Goal: Use online tool/utility: Utilize a website feature to perform a specific function

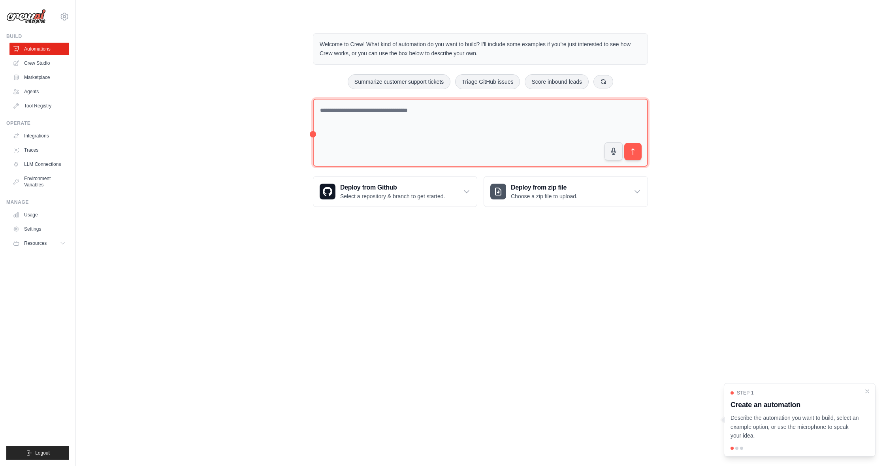
click at [372, 105] on textarea at bounding box center [480, 133] width 335 height 68
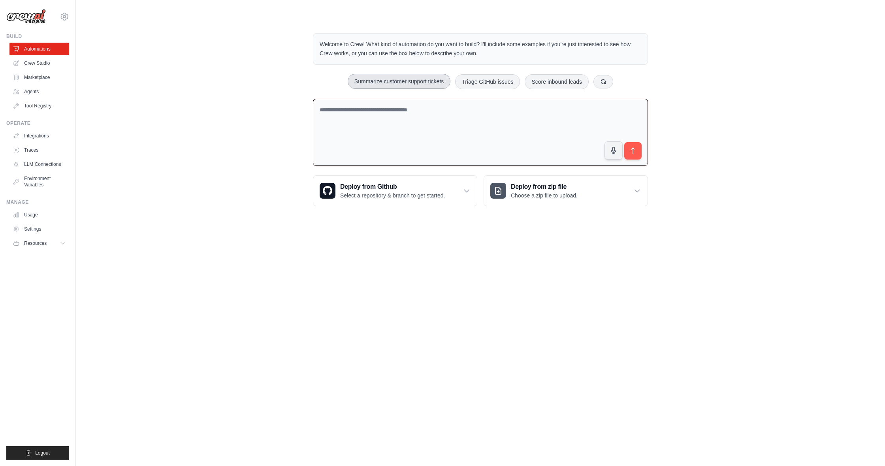
click at [417, 82] on button "Summarize customer support tickets" at bounding box center [398, 81] width 103 height 15
type textarea "**********"
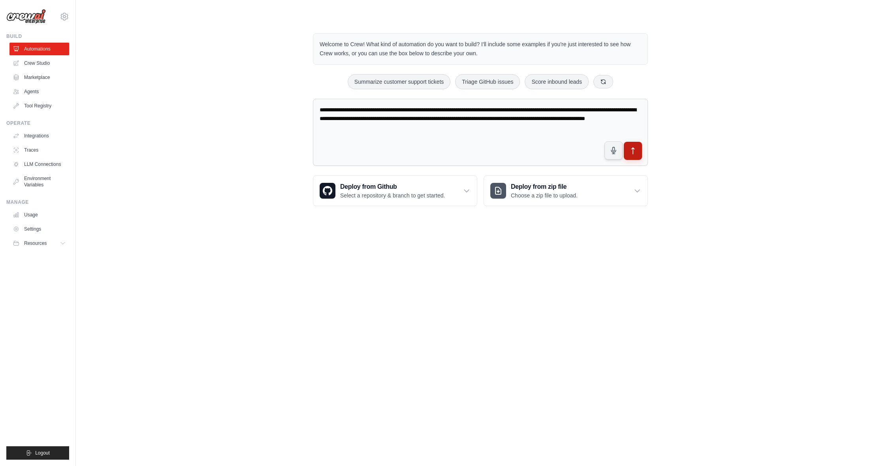
scroll to position [0, 0]
click at [637, 154] on button "submit" at bounding box center [633, 151] width 18 height 18
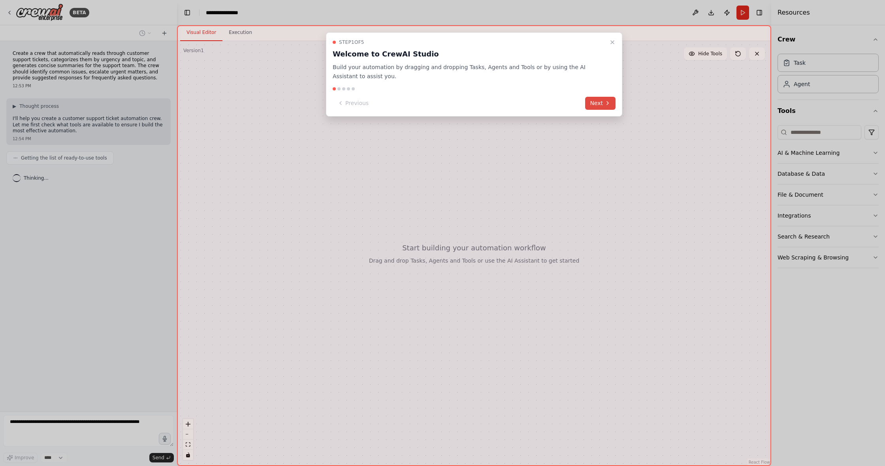
scroll to position [0, 0]
click at [595, 103] on button "Next" at bounding box center [600, 103] width 30 height 13
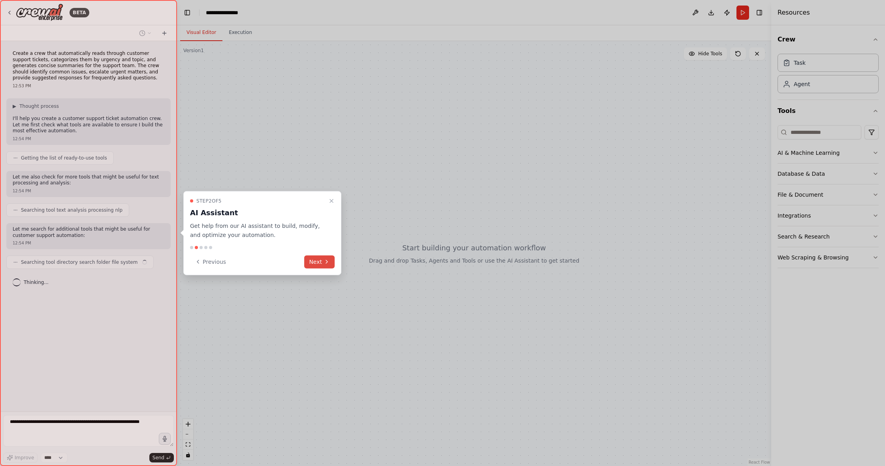
scroll to position [0, 0]
click at [319, 262] on button "Next" at bounding box center [319, 261] width 30 height 13
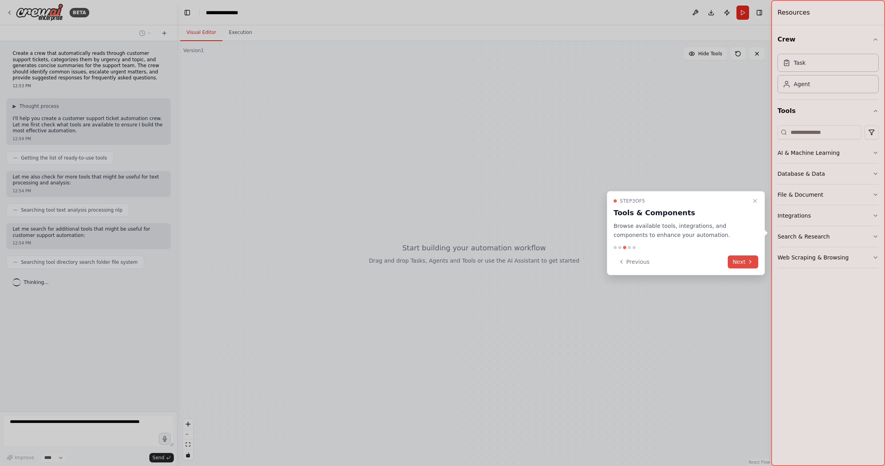
scroll to position [0, 0]
click at [751, 259] on icon at bounding box center [750, 262] width 6 height 6
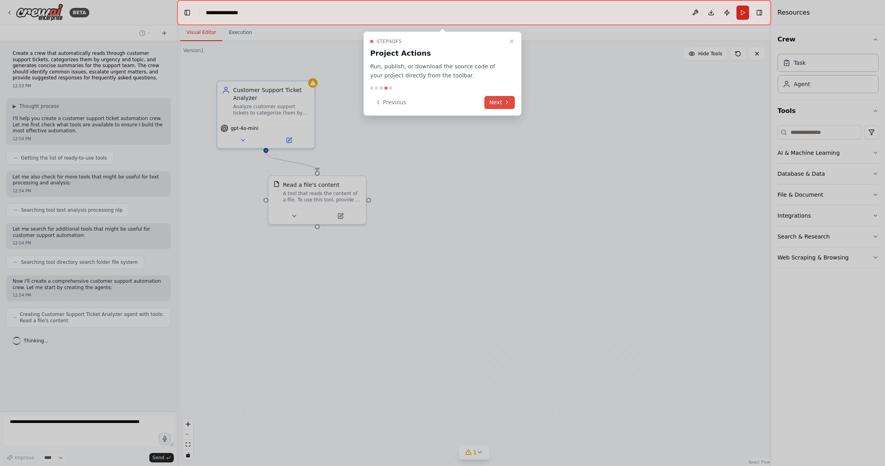
click at [502, 99] on button "Next" at bounding box center [499, 102] width 30 height 13
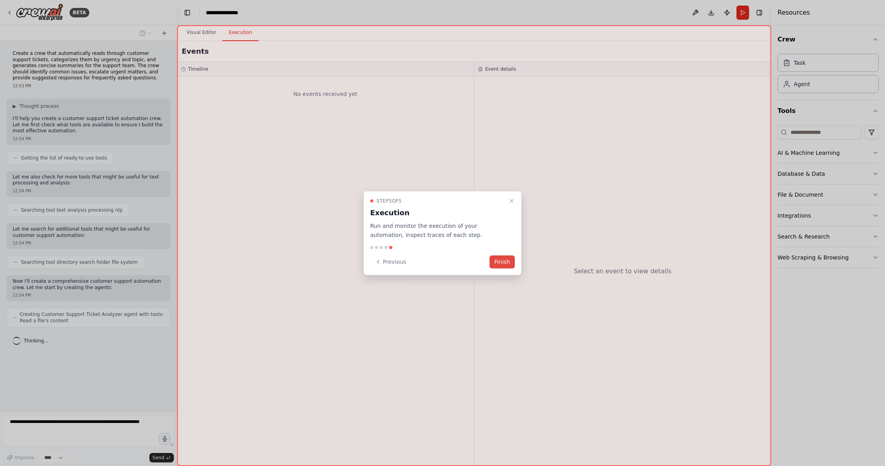
click at [500, 264] on button "Finish" at bounding box center [501, 261] width 25 height 13
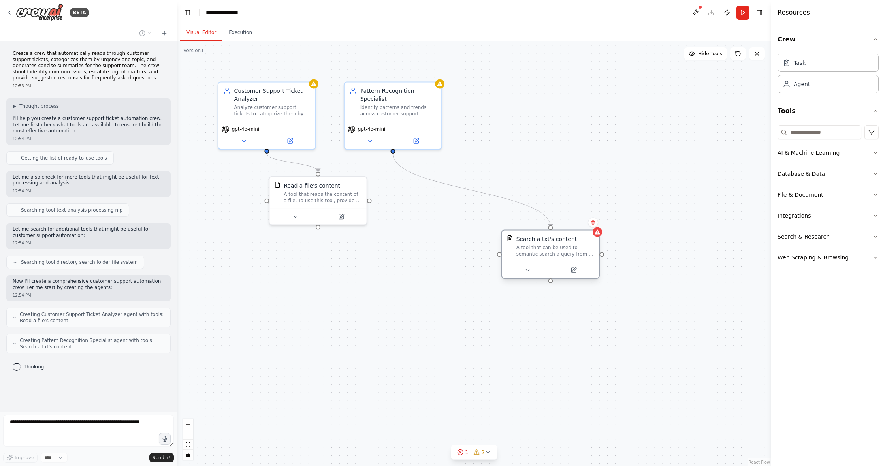
drag, startPoint x: 426, startPoint y: 197, endPoint x: 526, endPoint y: 247, distance: 111.6
click at [532, 249] on div "A tool that can be used to semantic search a query from a txt's content." at bounding box center [555, 250] width 78 height 13
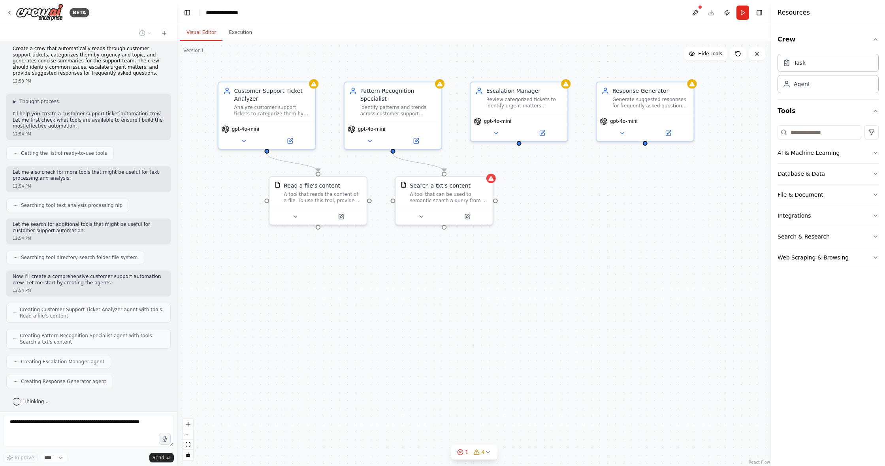
scroll to position [24, 0]
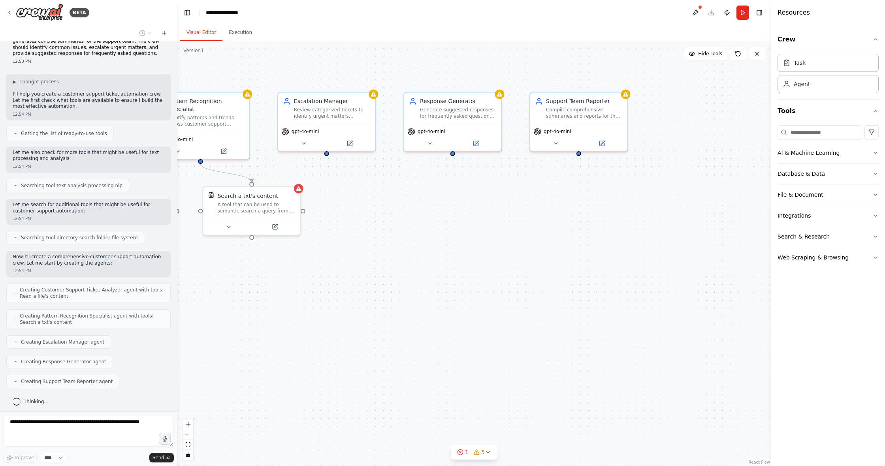
drag, startPoint x: 700, startPoint y: 194, endPoint x: 507, endPoint y: 204, distance: 192.6
click at [507, 204] on div ".deletable-edge-delete-btn { width: 20px; height: 20px; border: 0px solid #ffff…" at bounding box center [474, 253] width 594 height 425
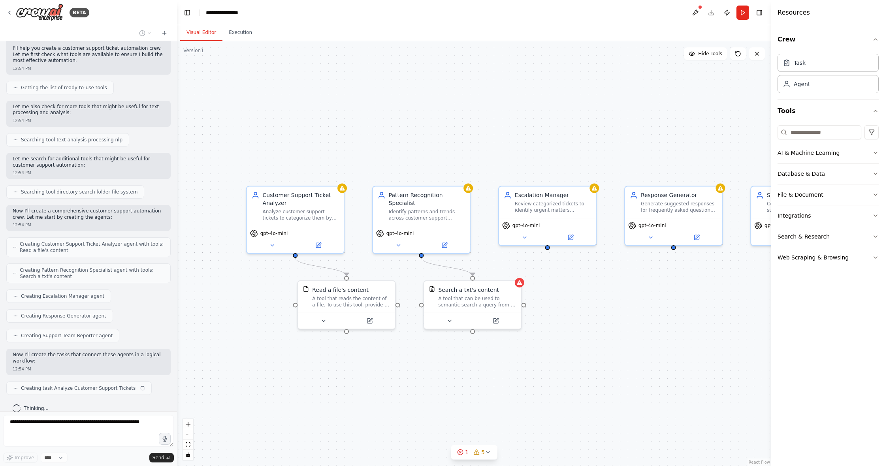
scroll to position [76, 0]
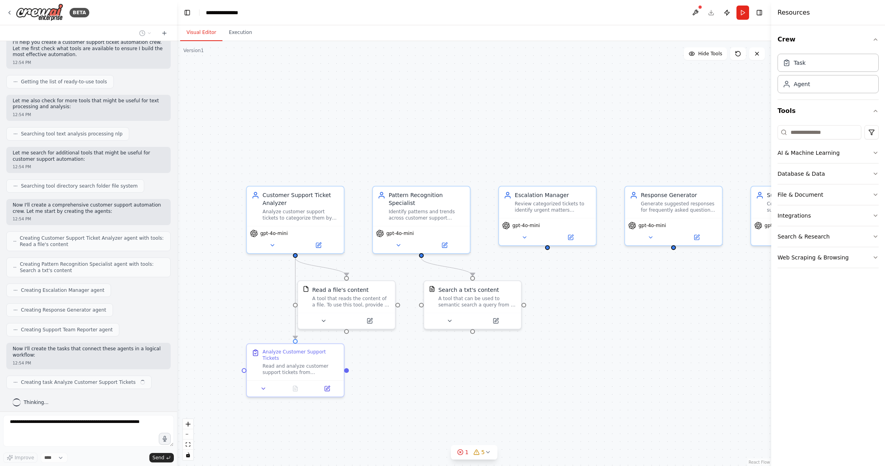
drag, startPoint x: 413, startPoint y: 197, endPoint x: 634, endPoint y: 291, distance: 239.9
click at [634, 291] on div ".deletable-edge-delete-btn { width: 20px; height: 20px; border: 0px solid #ffff…" at bounding box center [474, 253] width 594 height 425
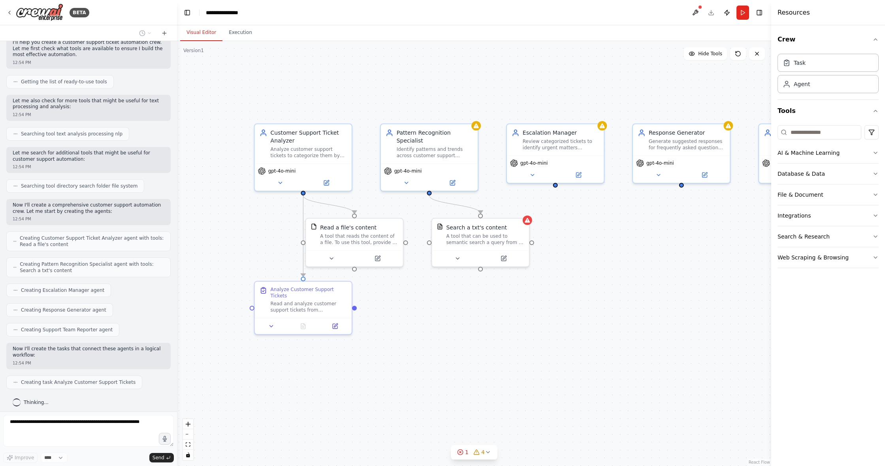
drag, startPoint x: 628, startPoint y: 289, endPoint x: 636, endPoint y: 226, distance: 62.9
click at [636, 226] on div ".deletable-edge-delete-btn { width: 20px; height: 20px; border: 0px solid #ffff…" at bounding box center [474, 253] width 594 height 425
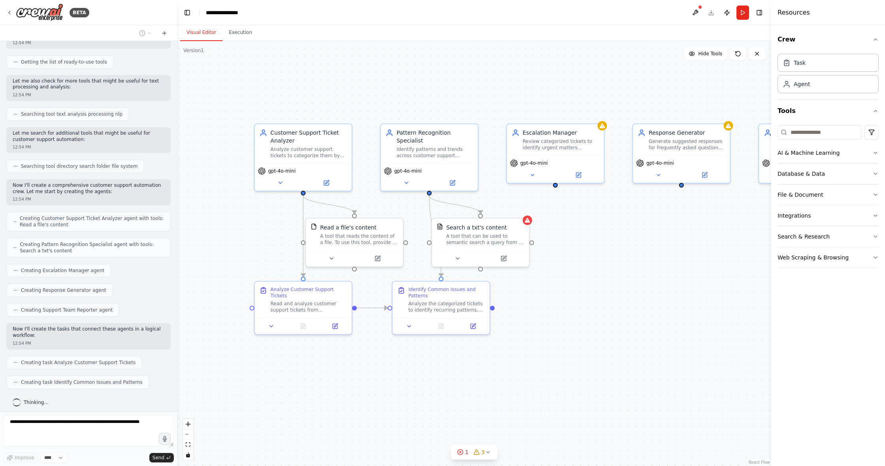
click at [530, 224] on div ".deletable-edge-delete-btn { width: 20px; height: 20px; border: 0px solid #ffff…" at bounding box center [474, 253] width 594 height 425
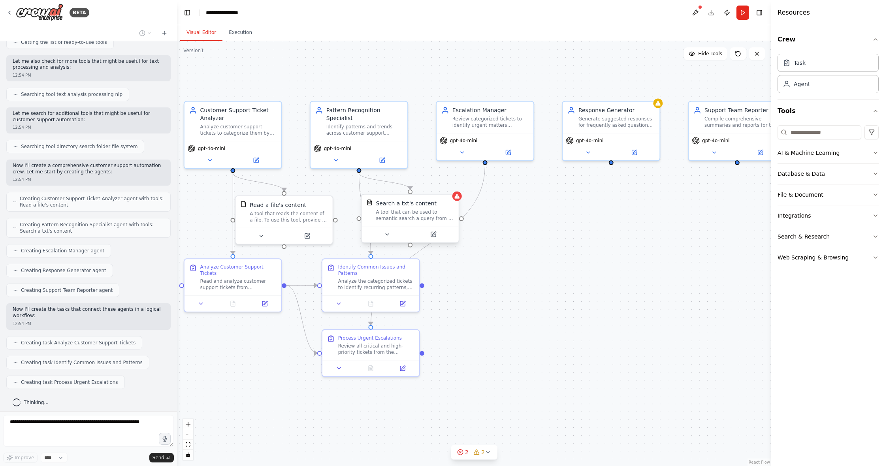
drag, startPoint x: 619, startPoint y: 349, endPoint x: 548, endPoint y: 327, distance: 73.8
click at [548, 327] on div ".deletable-edge-delete-btn { width: 20px; height: 20px; border: 0px solid #ffff…" at bounding box center [474, 253] width 594 height 425
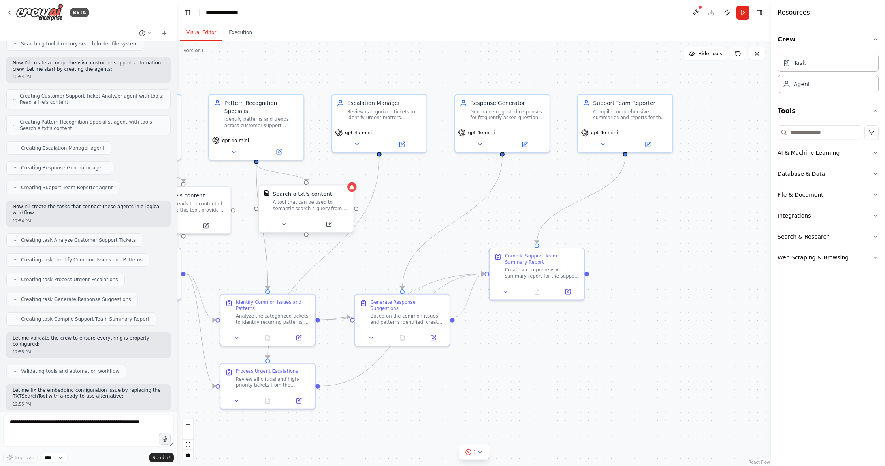
scroll to position [285, 0]
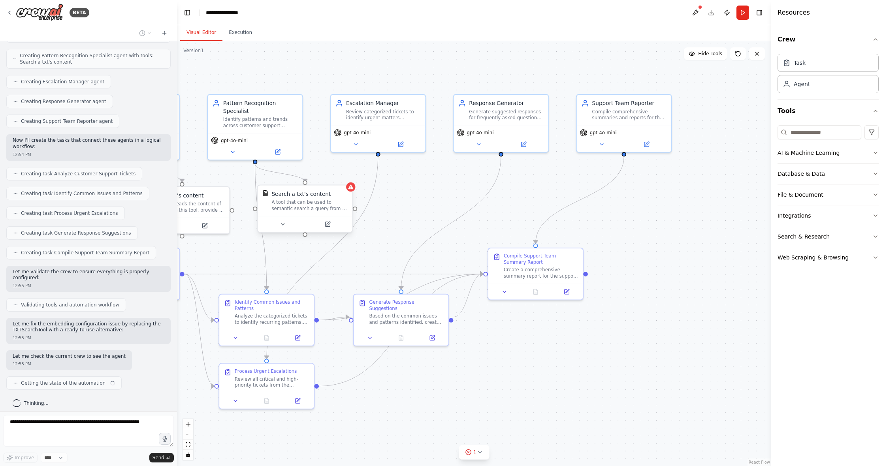
drag, startPoint x: 624, startPoint y: 346, endPoint x: 540, endPoint y: 338, distance: 84.0
click at [540, 338] on div ".deletable-edge-delete-btn { width: 20px; height: 20px; border: 0px solid #ffff…" at bounding box center [474, 253] width 594 height 425
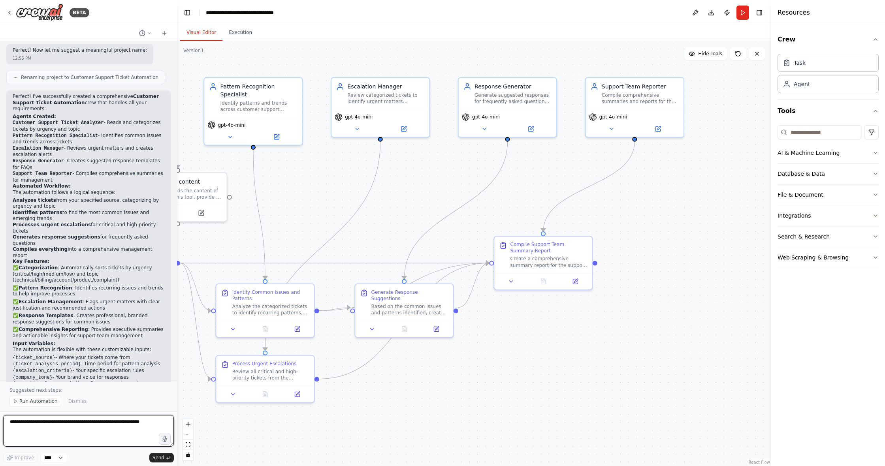
scroll to position [833, 0]
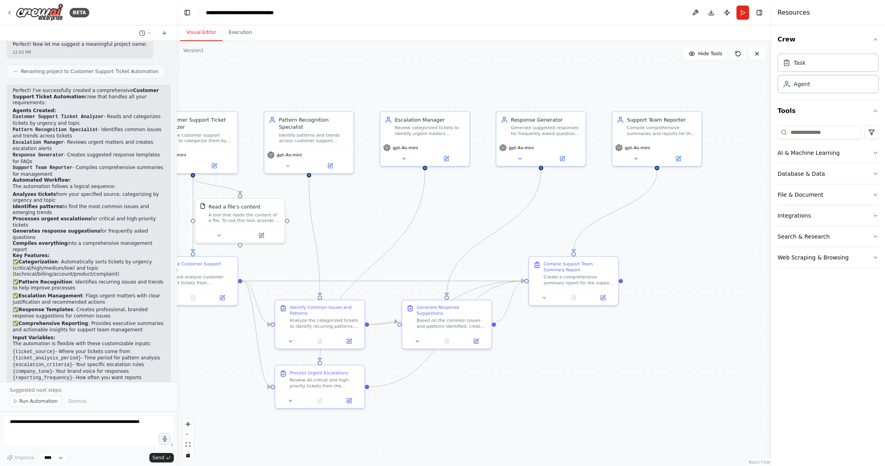
drag, startPoint x: 524, startPoint y: 350, endPoint x: 556, endPoint y: 361, distance: 33.6
click at [556, 361] on div ".deletable-edge-delete-btn { width: 20px; height: 20px; border: 0px solid #ffff…" at bounding box center [474, 253] width 594 height 425
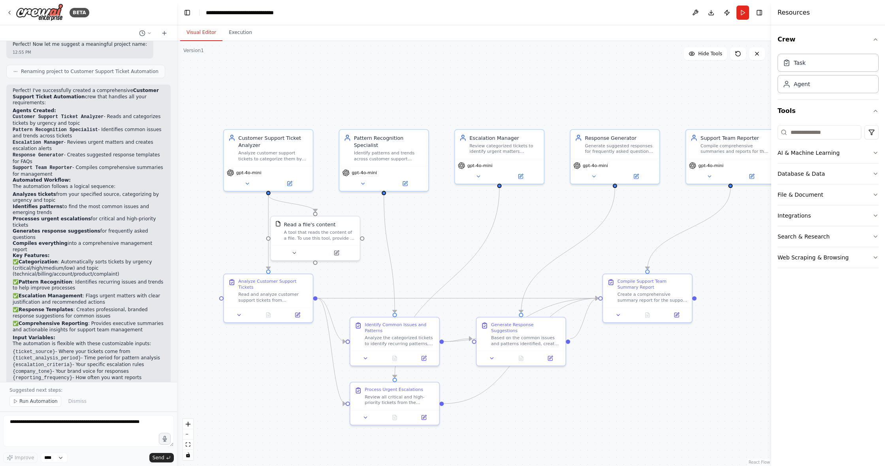
drag, startPoint x: 566, startPoint y: 330, endPoint x: 640, endPoint y: 347, distance: 75.8
click at [640, 347] on div ".deletable-edge-delete-btn { width: 20px; height: 20px; border: 0px solid #ffff…" at bounding box center [474, 253] width 594 height 425
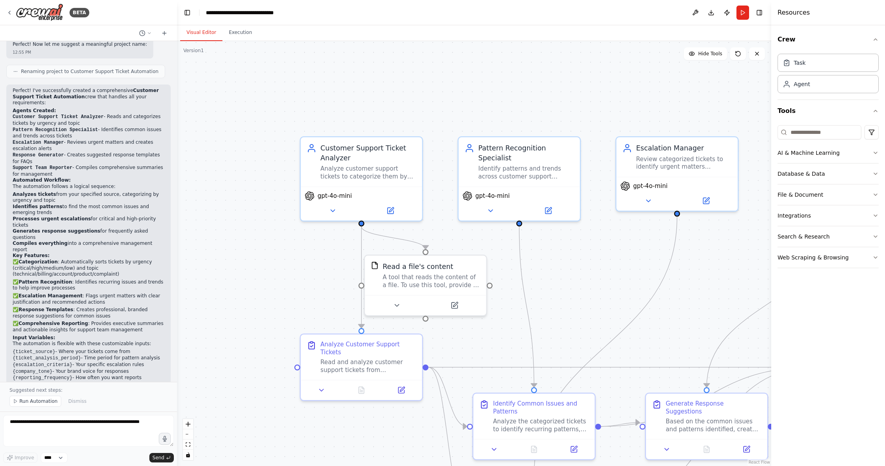
drag, startPoint x: 423, startPoint y: 171, endPoint x: 652, endPoint y: 257, distance: 245.0
click at [652, 257] on div ".deletable-edge-delete-btn { width: 20px; height: 20px; border: 0px solid #ffff…" at bounding box center [474, 253] width 594 height 425
click at [742, 14] on button "Run" at bounding box center [742, 13] width 13 height 14
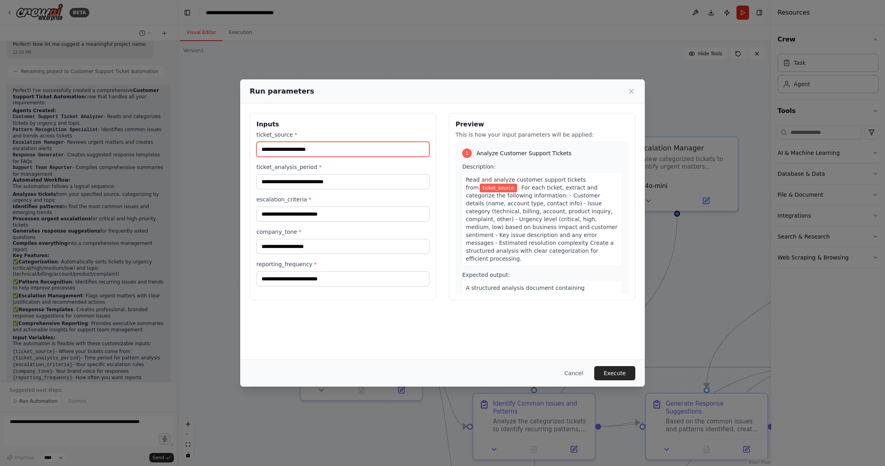
click at [286, 150] on input "ticket_source *" at bounding box center [342, 149] width 173 height 15
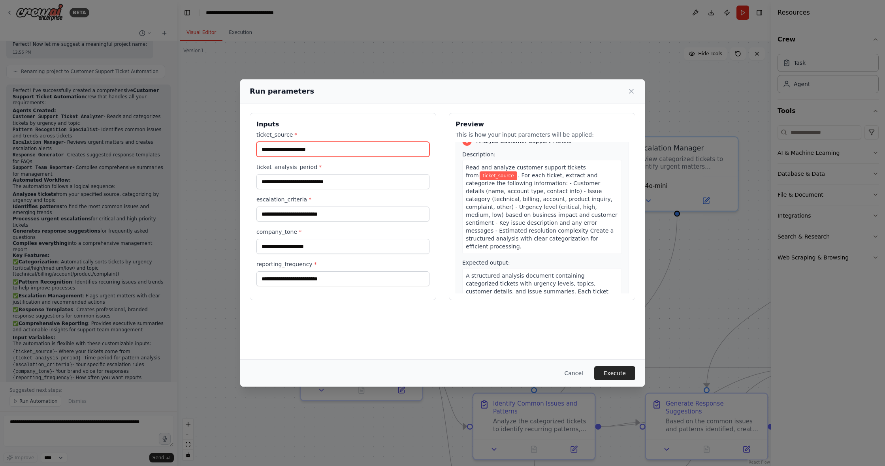
scroll to position [31, 0]
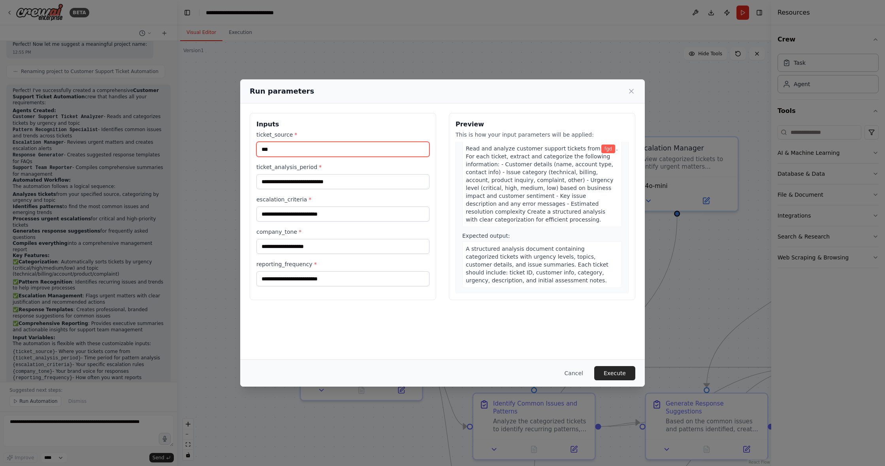
type input "***"
drag, startPoint x: 380, startPoint y: 147, endPoint x: 258, endPoint y: 137, distance: 122.5
click at [258, 137] on div "ticket_source * ***" at bounding box center [342, 144] width 173 height 26
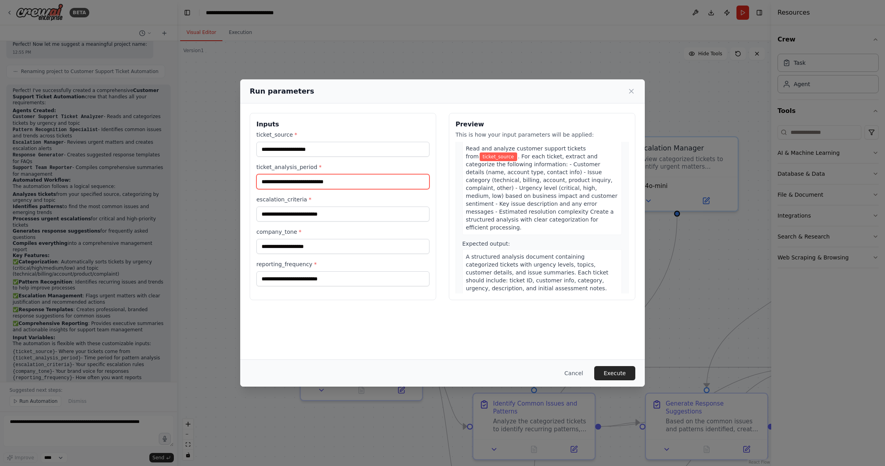
scroll to position [0, 0]
click at [336, 182] on input "ticket_analysis_period *" at bounding box center [342, 181] width 173 height 15
click at [578, 373] on button "Cancel" at bounding box center [573, 373] width 31 height 14
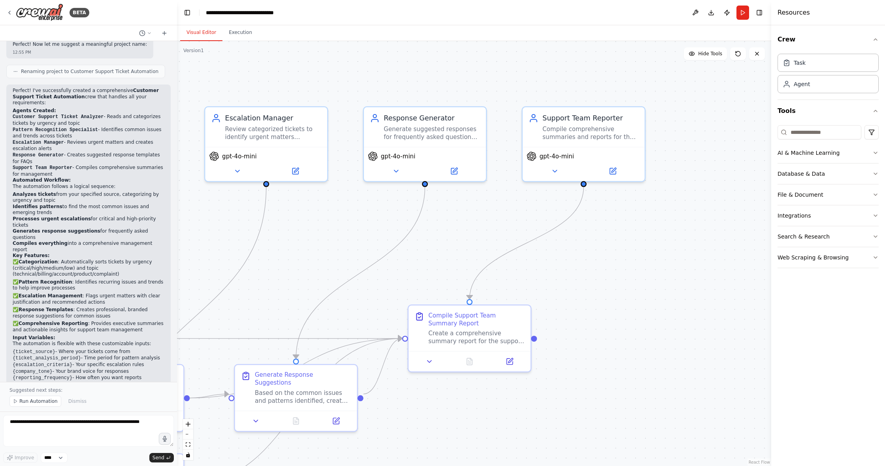
drag, startPoint x: 610, startPoint y: 268, endPoint x: 198, endPoint y: 237, distance: 413.1
click at [198, 237] on div ".deletable-edge-delete-btn { width: 20px; height: 20px; border: 0px solid #ffff…" at bounding box center [474, 253] width 594 height 425
drag, startPoint x: 533, startPoint y: 338, endPoint x: 621, endPoint y: 355, distance: 89.0
click at [621, 355] on div ".deletable-edge-delete-btn { width: 20px; height: 20px; border: 0px solid #ffff…" at bounding box center [474, 253] width 594 height 425
drag, startPoint x: 533, startPoint y: 336, endPoint x: 581, endPoint y: 184, distance: 159.6
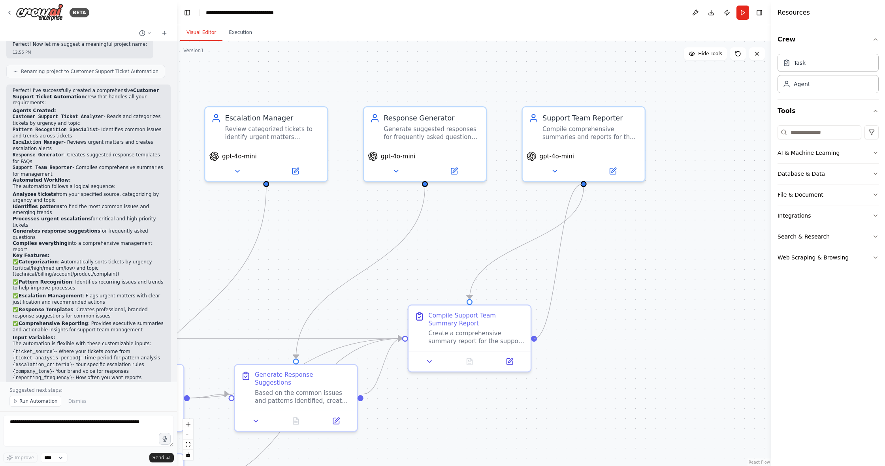
click at [581, 184] on div ".deletable-edge-delete-btn { width: 20px; height: 20px; border: 0px solid #ffff…" at bounding box center [474, 253] width 594 height 425
drag, startPoint x: 581, startPoint y: 184, endPoint x: 535, endPoint y: 340, distance: 162.4
click at [535, 340] on div ".deletable-edge-delete-btn { width: 20px; height: 20px; border: 0px solid #ffff…" at bounding box center [474, 253] width 594 height 425
click at [550, 228] on icon "Edge from 30d62b07-9c45-40f6-aa8d-dc33e4855ed5 to cfe80659-3f92-4cd2-8b15-653ba…" at bounding box center [526, 243] width 114 height 112
click at [524, 244] on icon at bounding box center [526, 243] width 8 height 9
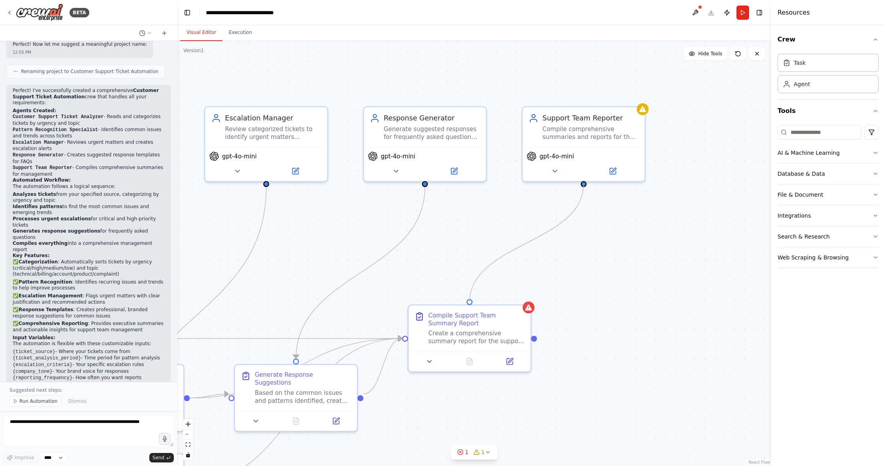
drag, startPoint x: 469, startPoint y: 298, endPoint x: 587, endPoint y: 189, distance: 160.4
click at [587, 189] on div ".deletable-edge-delete-btn { width: 20px; height: 20px; border: 0px solid #ffff…" at bounding box center [474, 253] width 594 height 425
click at [636, 297] on div ".deletable-edge-delete-btn { width: 20px; height: 20px; border: 0px solid #ffff…" at bounding box center [474, 253] width 594 height 425
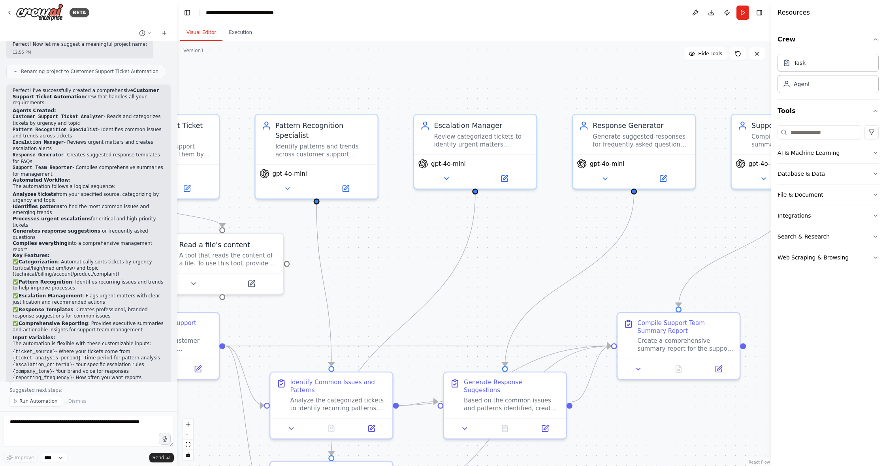
drag, startPoint x: 275, startPoint y: 285, endPoint x: 484, endPoint y: 293, distance: 209.0
click at [484, 293] on div ".deletable-edge-delete-btn { width: 20px; height: 20px; border: 0px solid #ffff…" at bounding box center [474, 253] width 594 height 425
click at [191, 447] on button "fit view" at bounding box center [188, 445] width 10 height 10
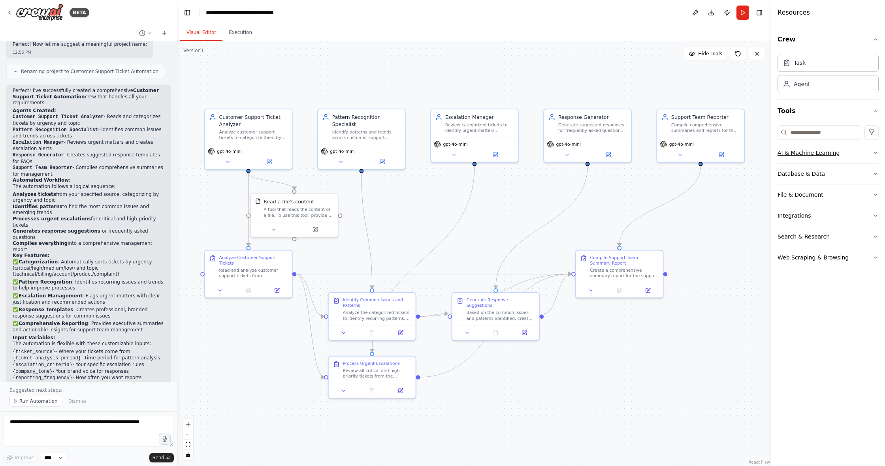
click at [847, 155] on button "AI & Machine Learning" at bounding box center [827, 153] width 101 height 21
